Goal: Use online tool/utility: Utilize a website feature to perform a specific function

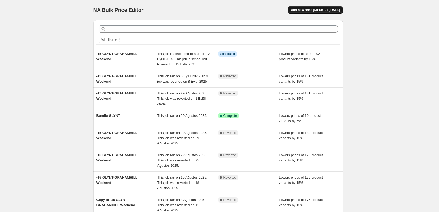
click at [336, 11] on span "Add new price [MEDICAL_DATA]" at bounding box center [315, 10] width 49 height 4
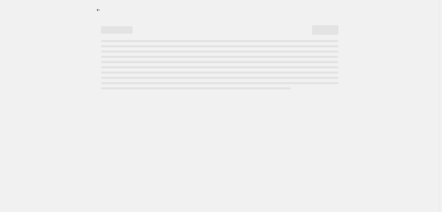
select select "percentage"
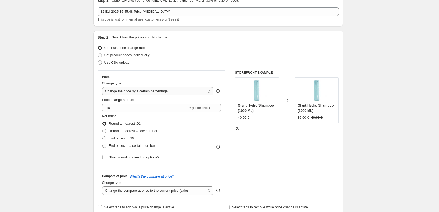
scroll to position [53, 0]
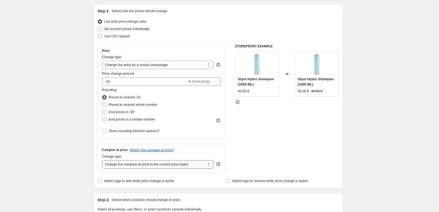
click at [172, 165] on select "Change the compare at price to the current price (sale) Change the compare at p…" at bounding box center [158, 164] width 112 height 8
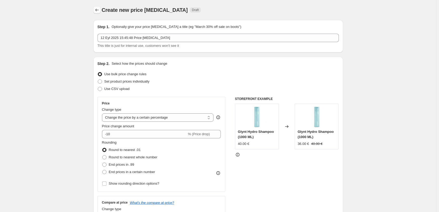
click at [100, 9] on icon "Price change jobs" at bounding box center [96, 9] width 5 height 5
